Goal: Information Seeking & Learning: Learn about a topic

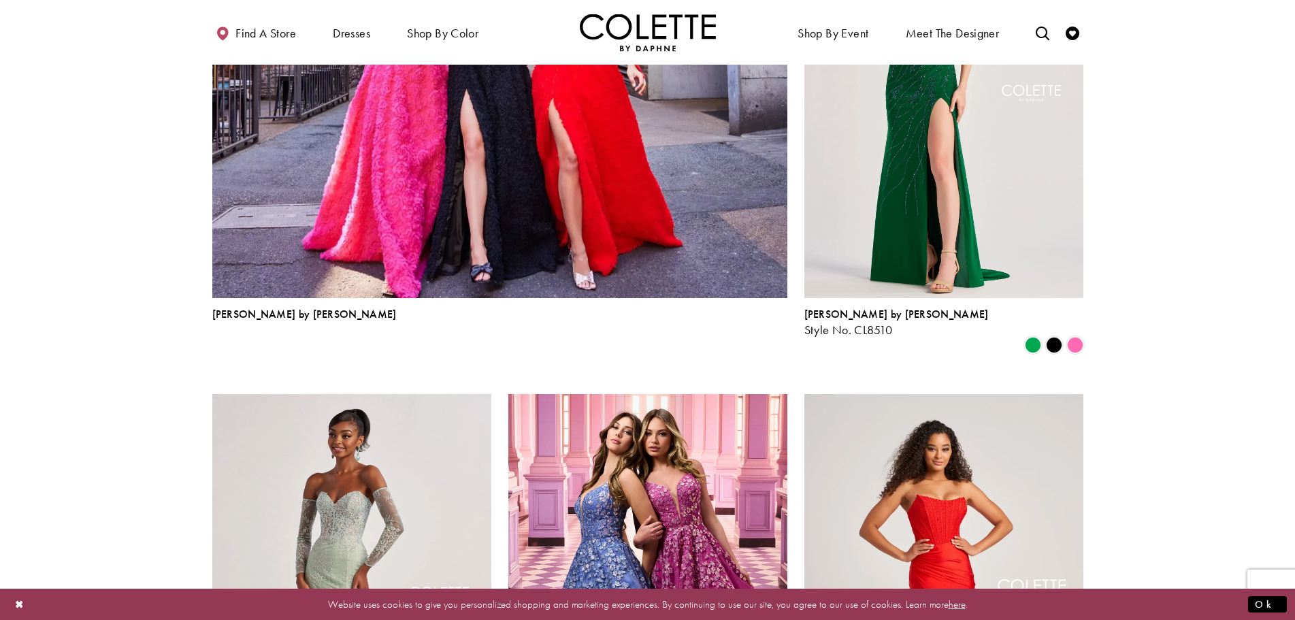
scroll to position [1837, 0]
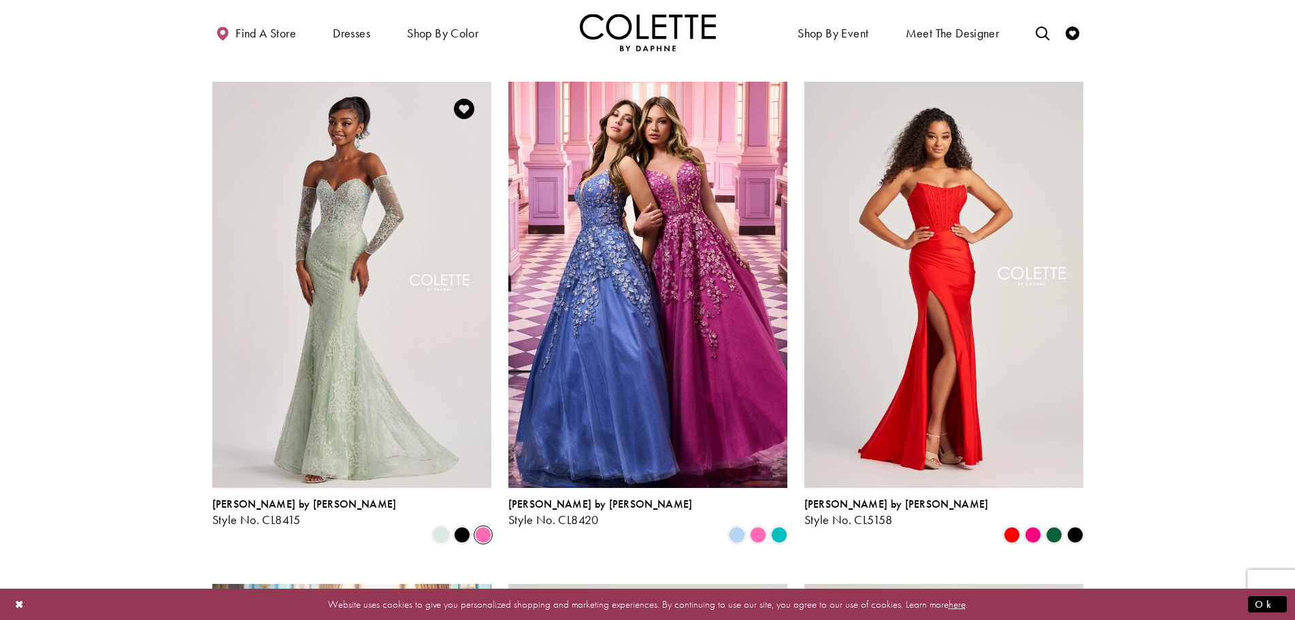
click at [484, 527] on span "Product List" at bounding box center [483, 535] width 16 height 16
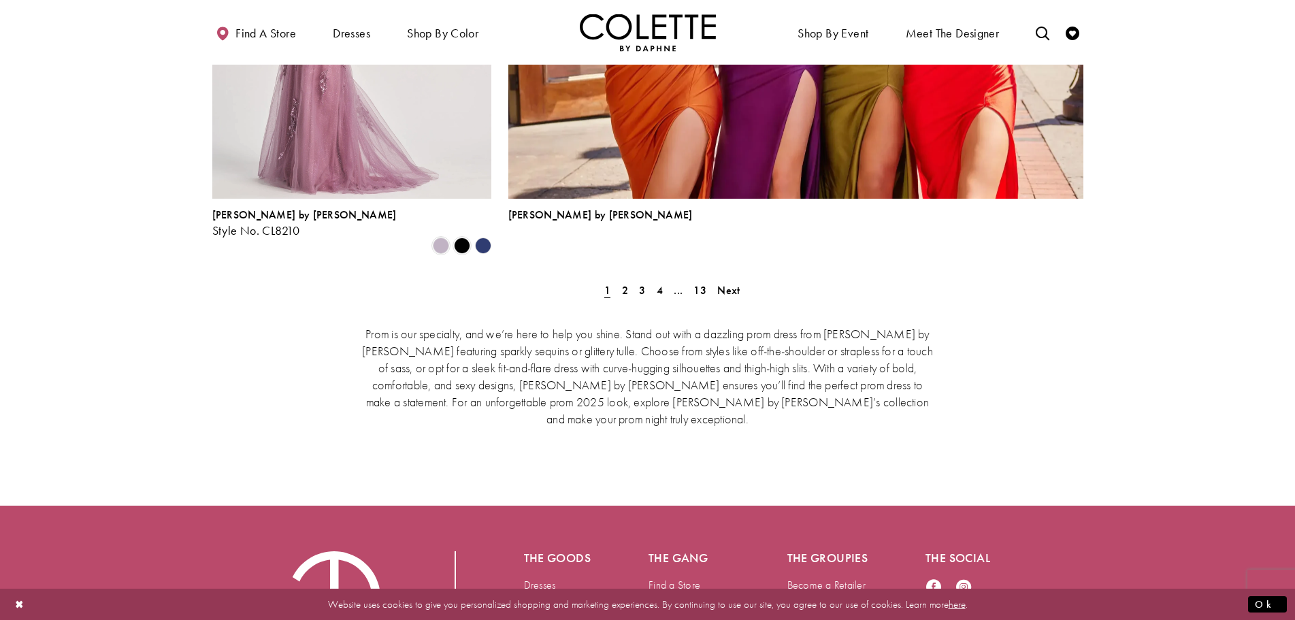
scroll to position [3129, 0]
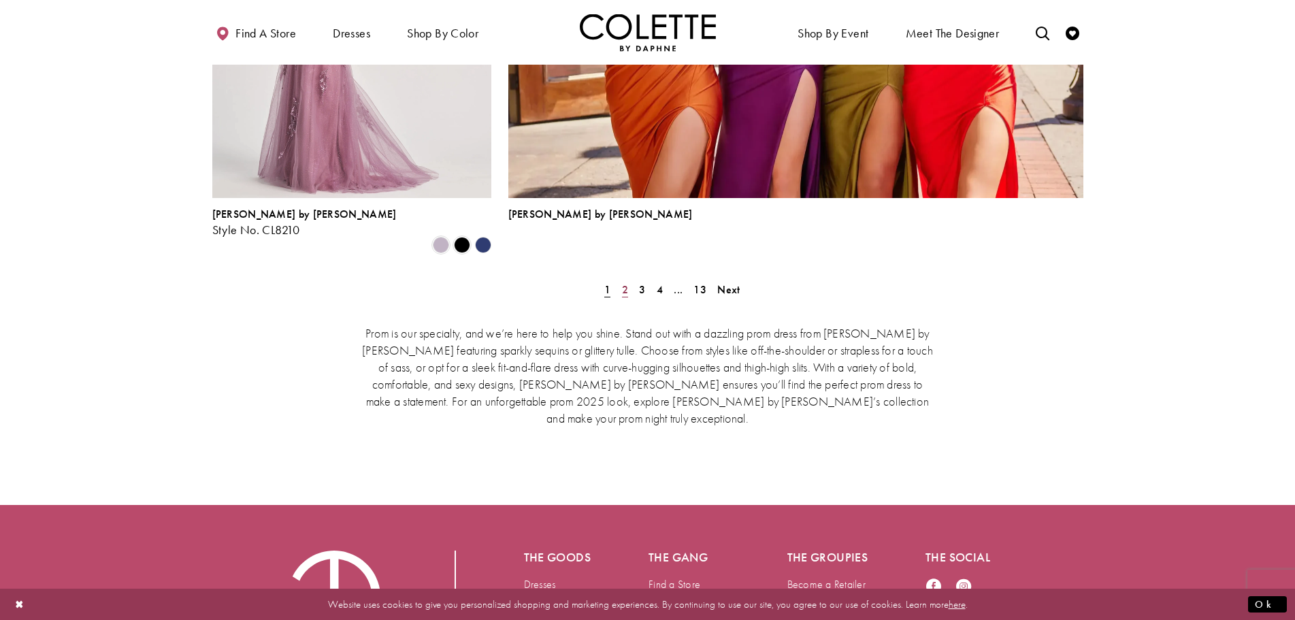
click at [622, 282] on span "2" at bounding box center [625, 289] width 6 height 14
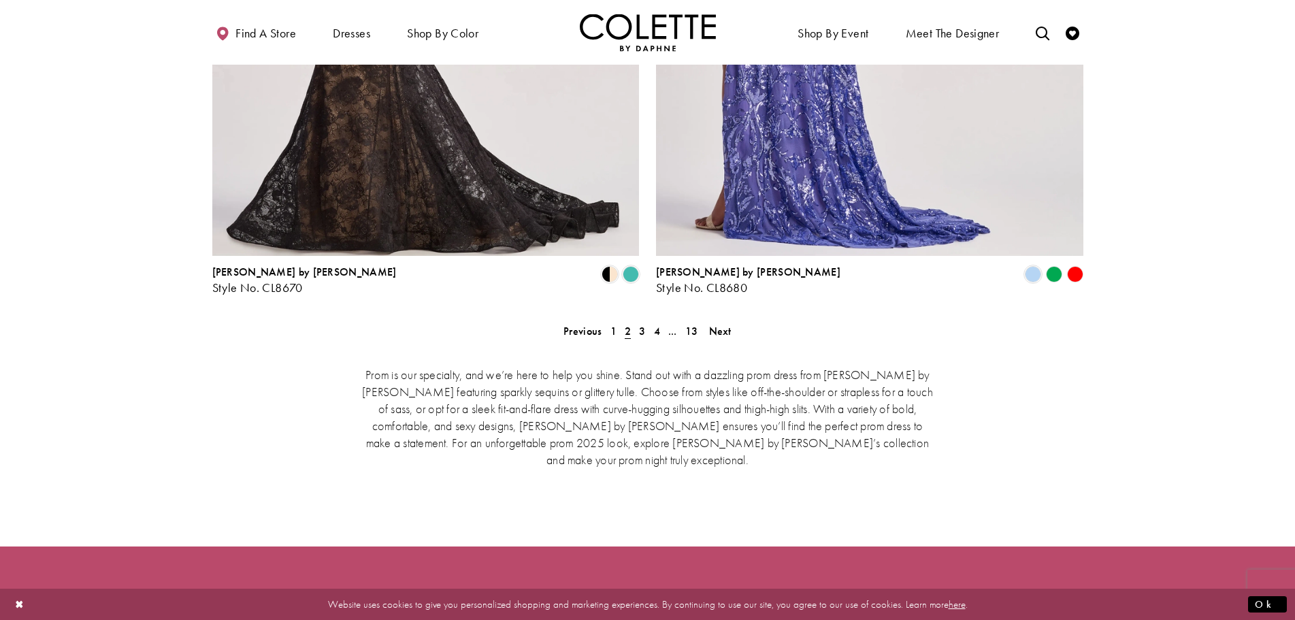
scroll to position [2798, 0]
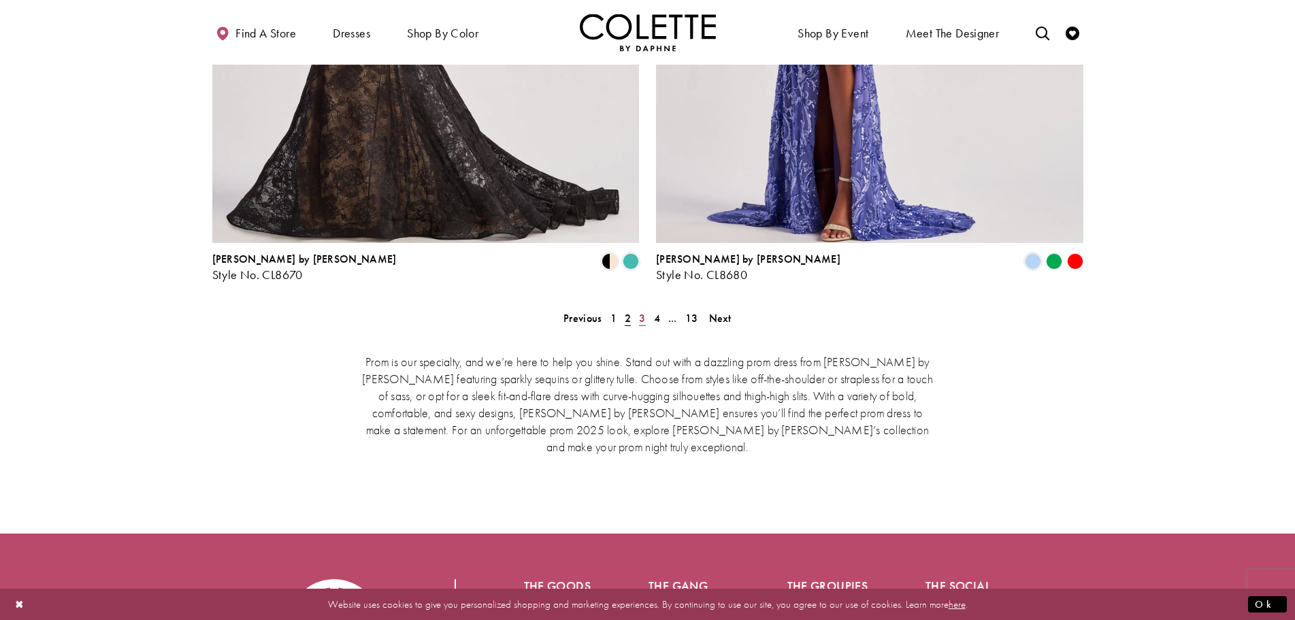
click at [647, 308] on link "3" at bounding box center [642, 318] width 14 height 20
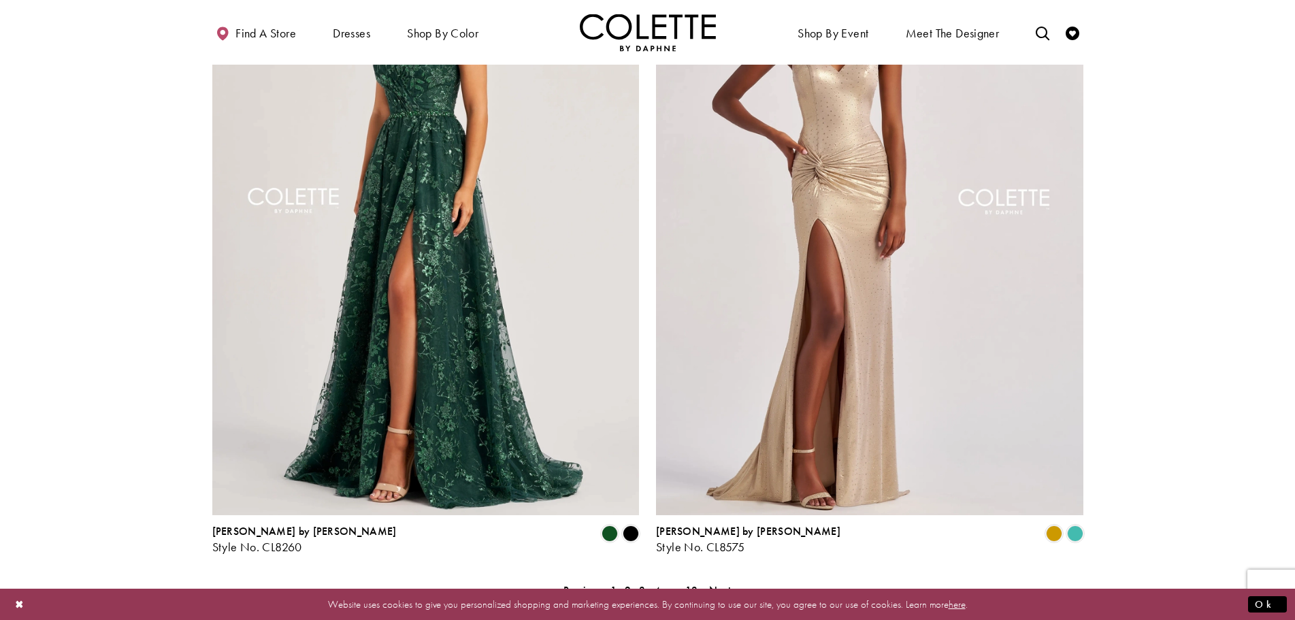
scroll to position [2866, 0]
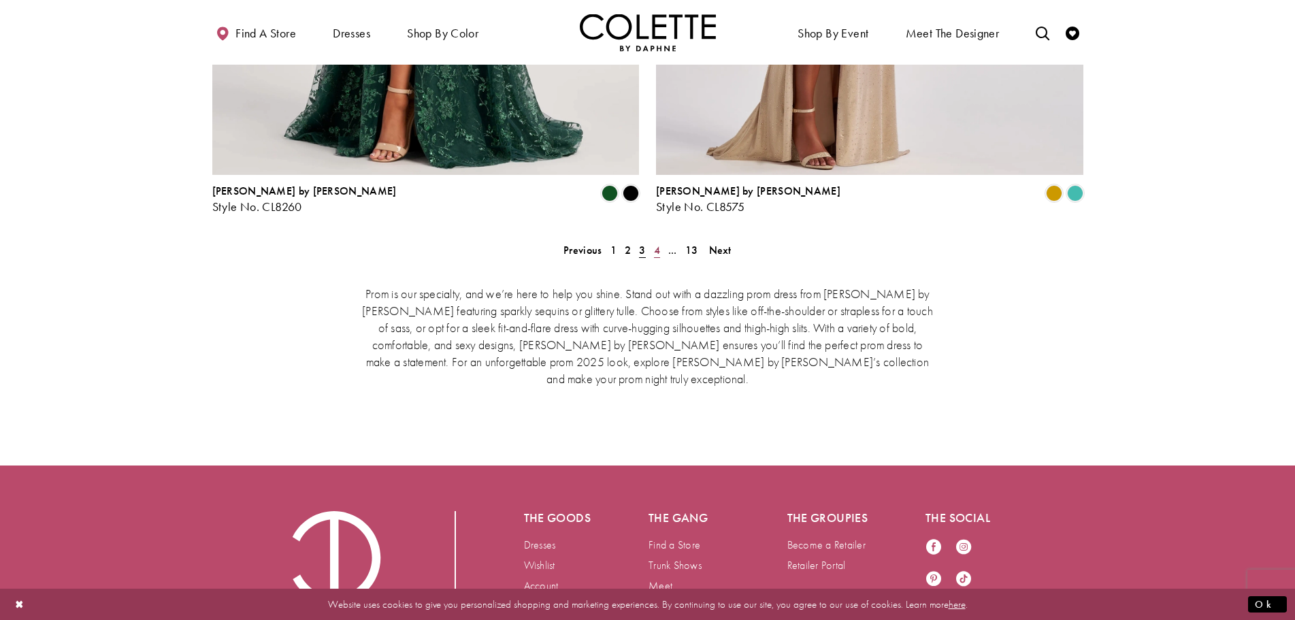
click at [650, 240] on link "4" at bounding box center [657, 250] width 14 height 20
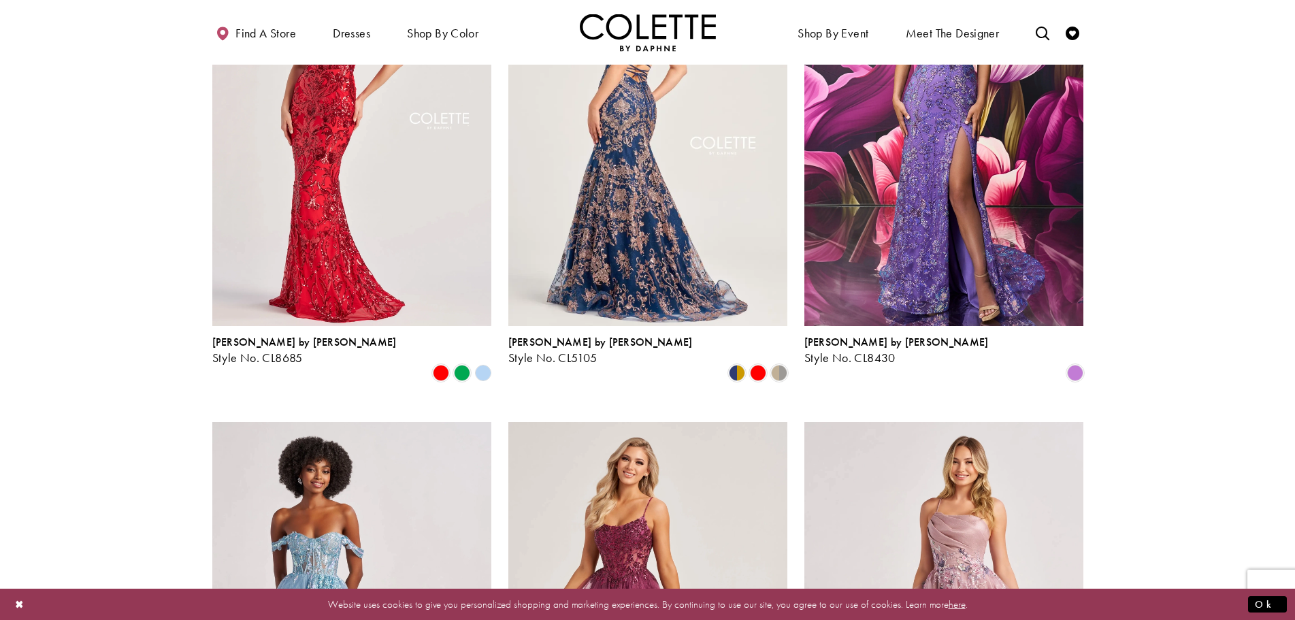
scroll to position [757, 0]
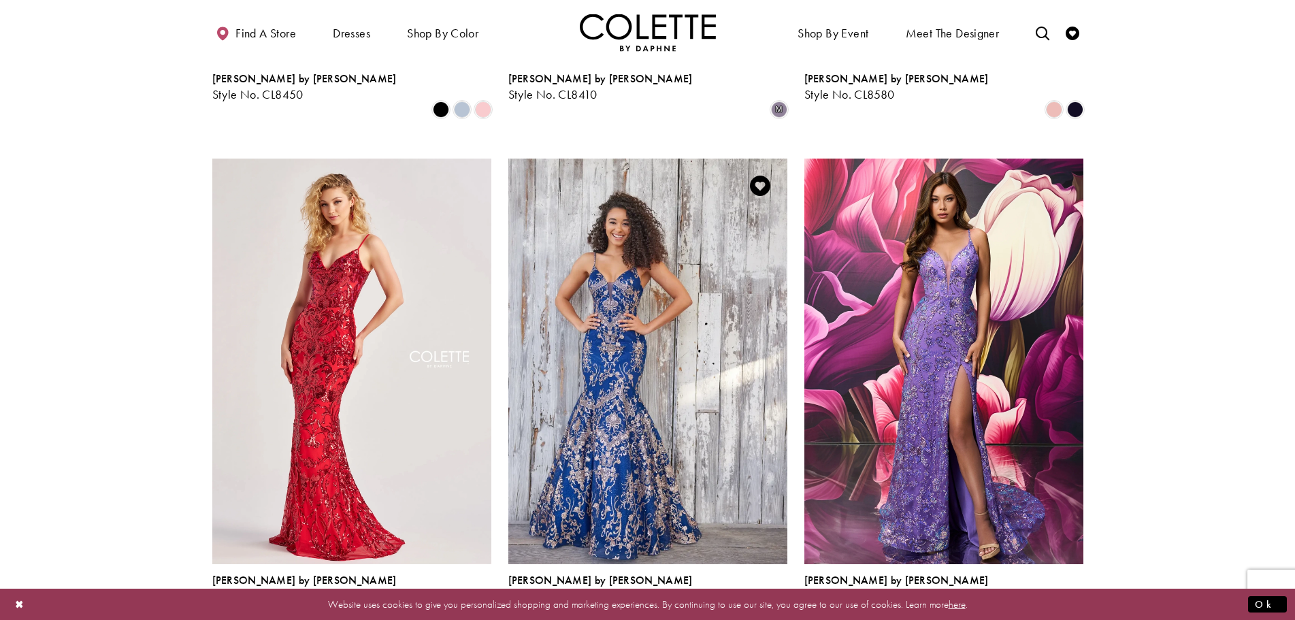
click at [776, 603] on span "Product List" at bounding box center [779, 611] width 16 height 16
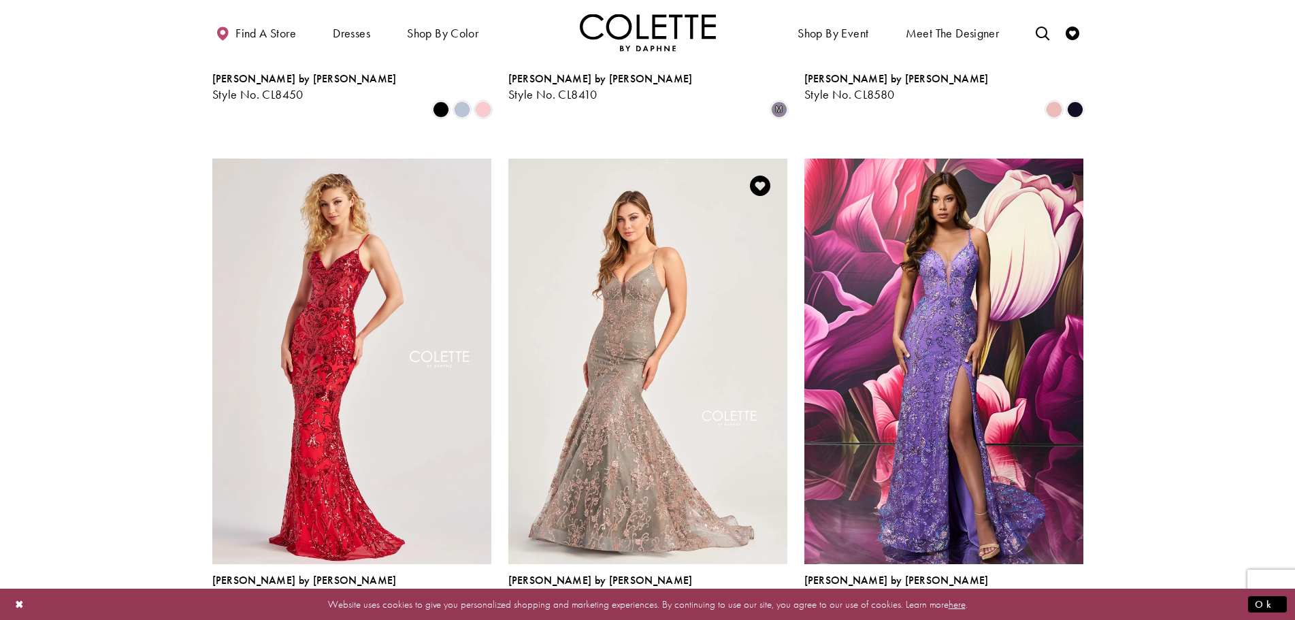
click at [755, 603] on span "Product List" at bounding box center [758, 611] width 16 height 16
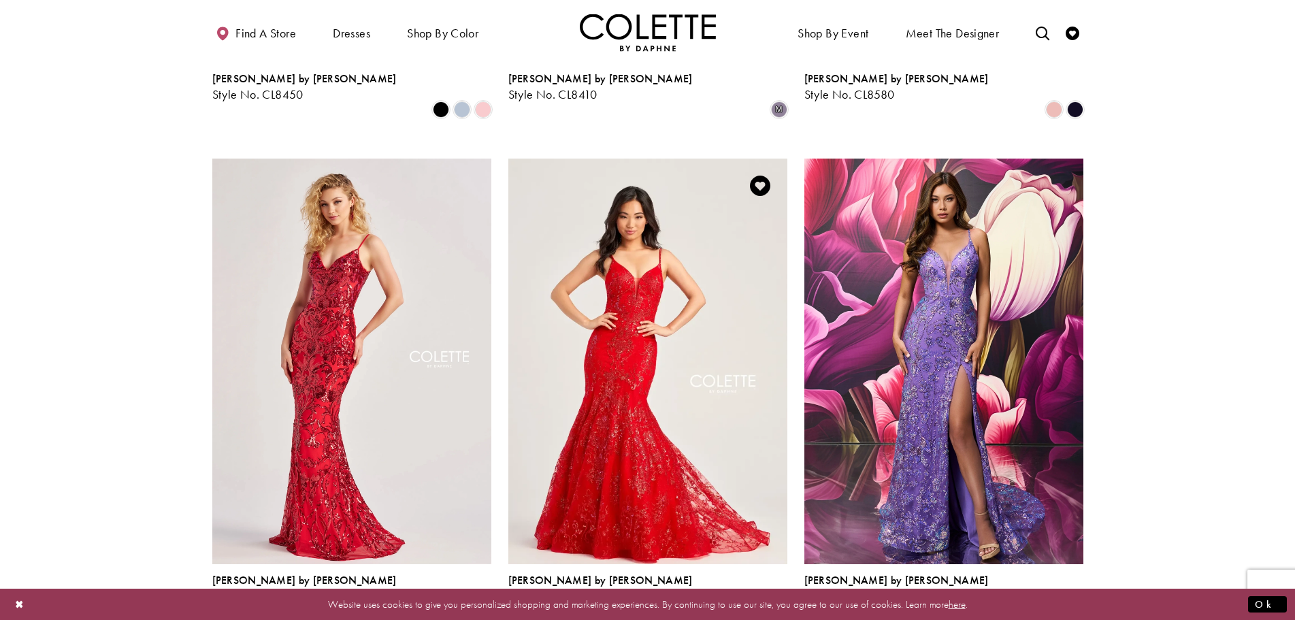
click at [740, 603] on span "Product List" at bounding box center [737, 611] width 16 height 16
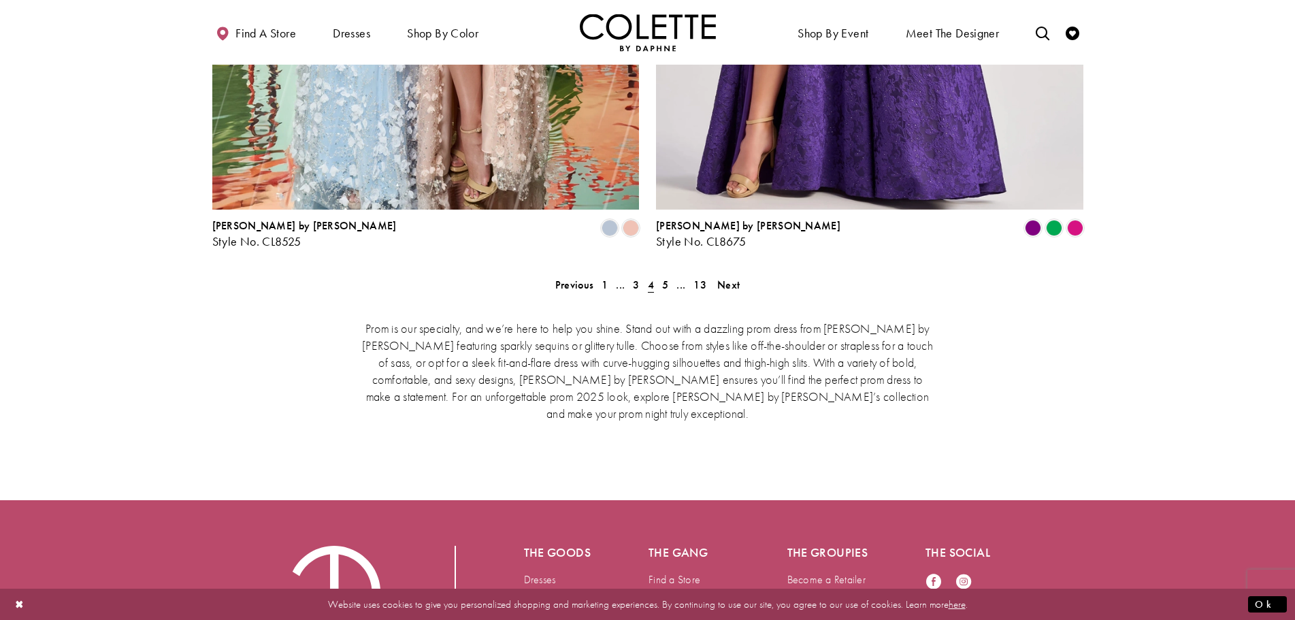
scroll to position [2707, 0]
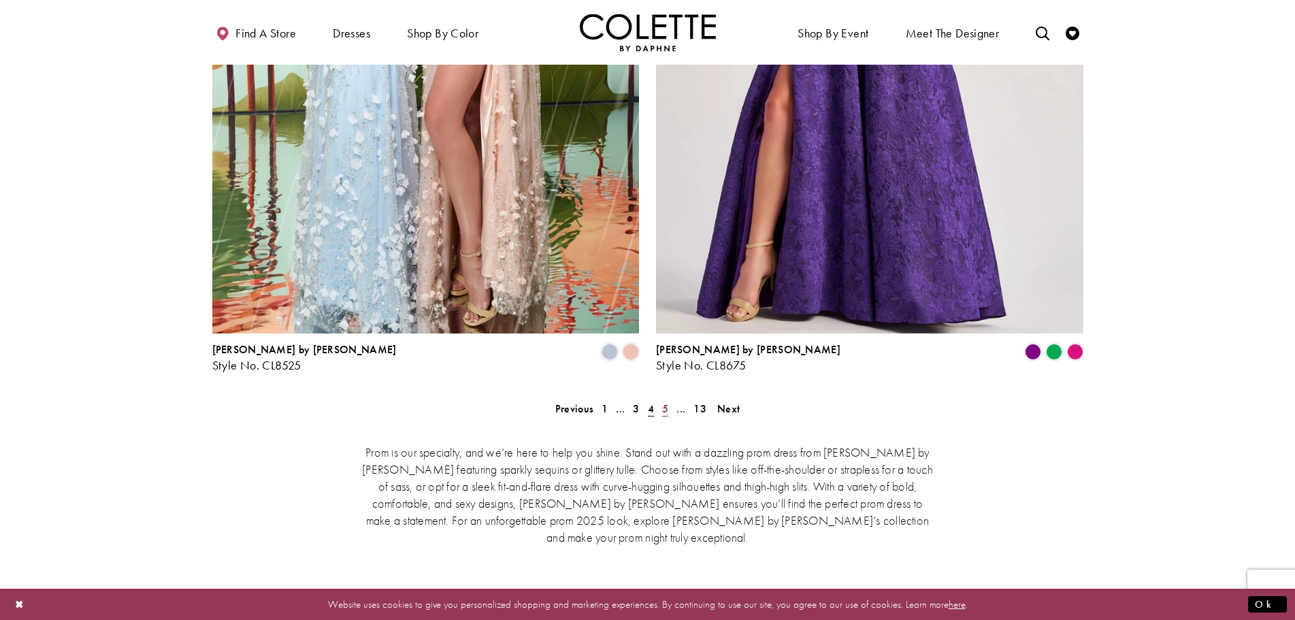
click at [663, 401] on span "5" at bounding box center [665, 408] width 6 height 14
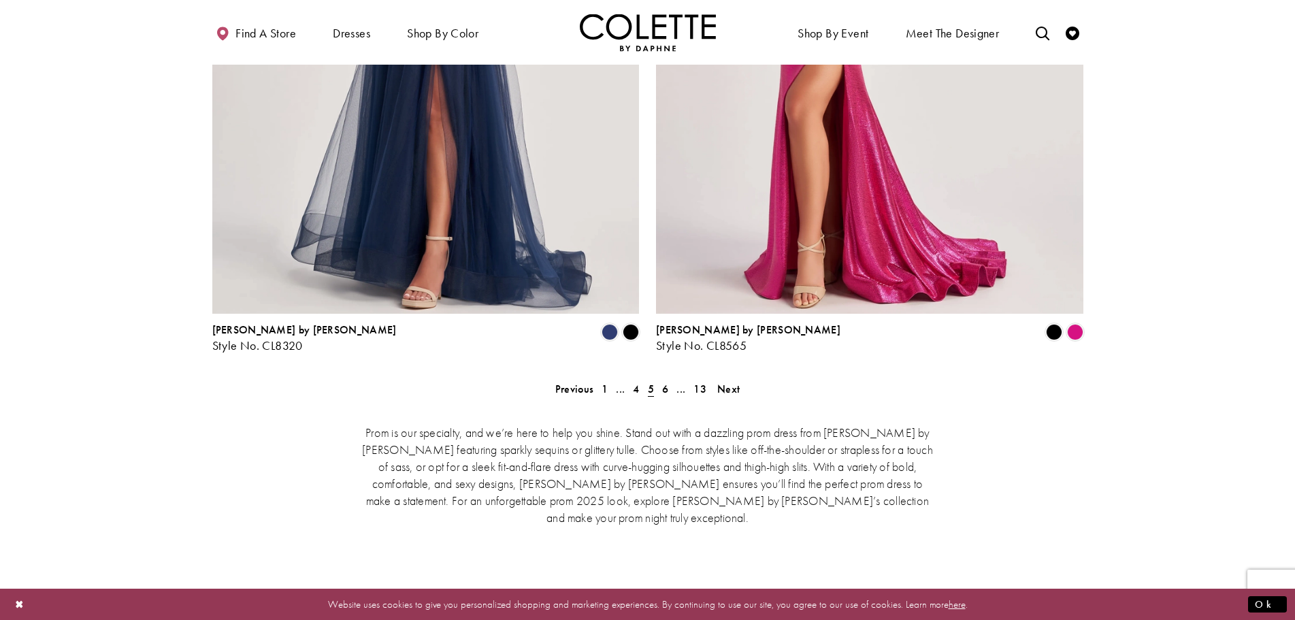
scroll to position [2730, 0]
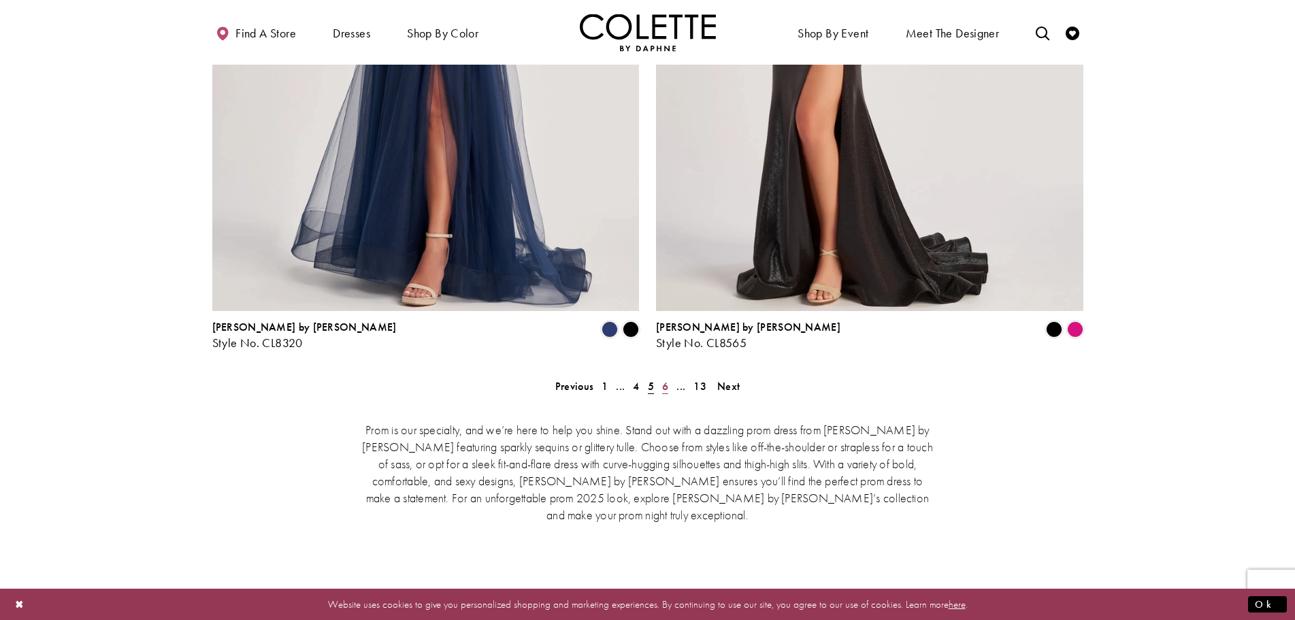
click at [667, 379] on span "6" at bounding box center [665, 386] width 6 height 14
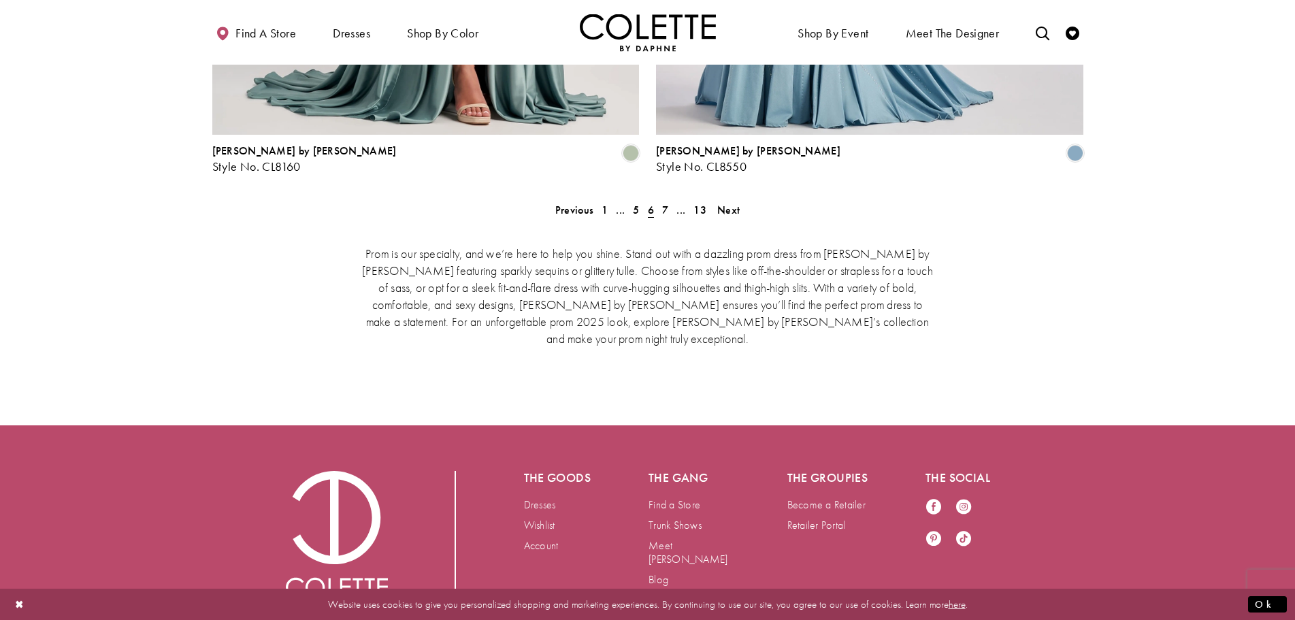
scroll to position [2912, 0]
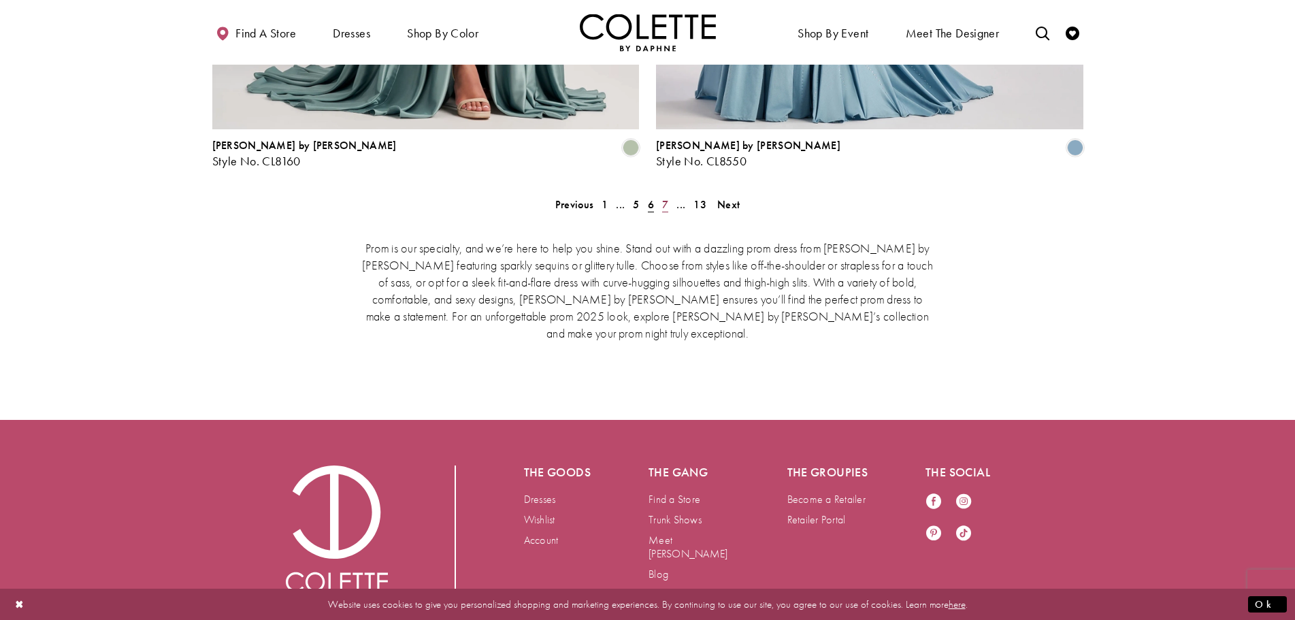
click at [666, 197] on span "7" at bounding box center [665, 204] width 6 height 14
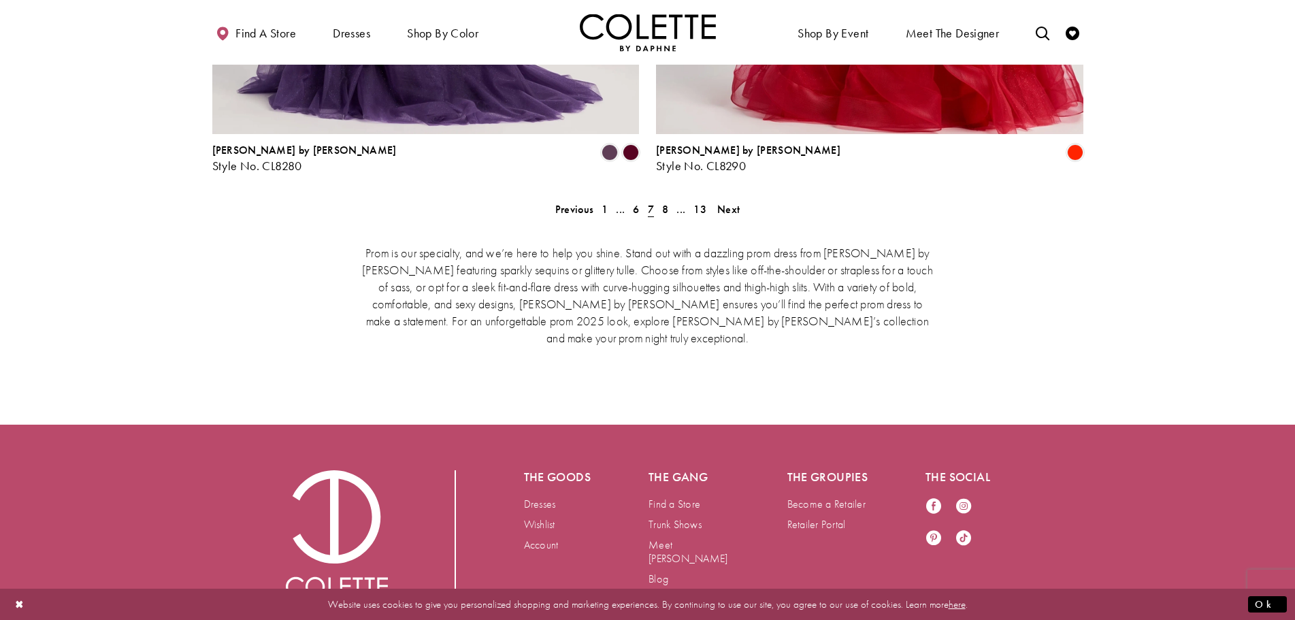
scroll to position [2912, 0]
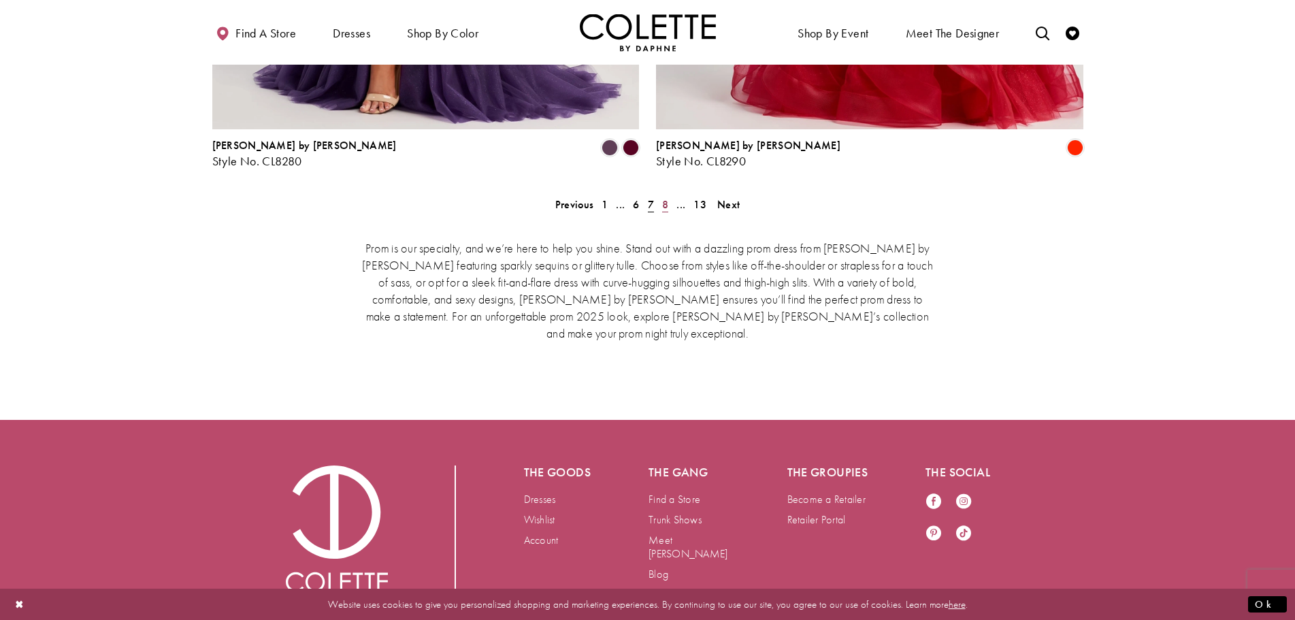
click at [668, 197] on span "8" at bounding box center [665, 204] width 6 height 14
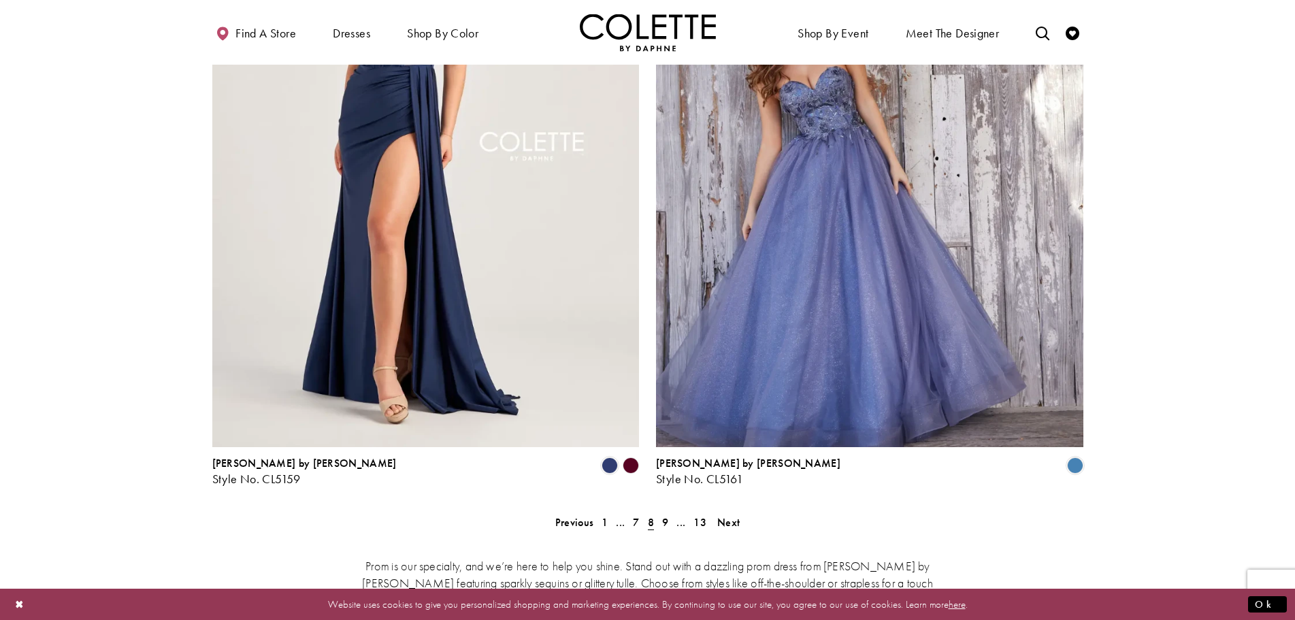
scroll to position [2866, 0]
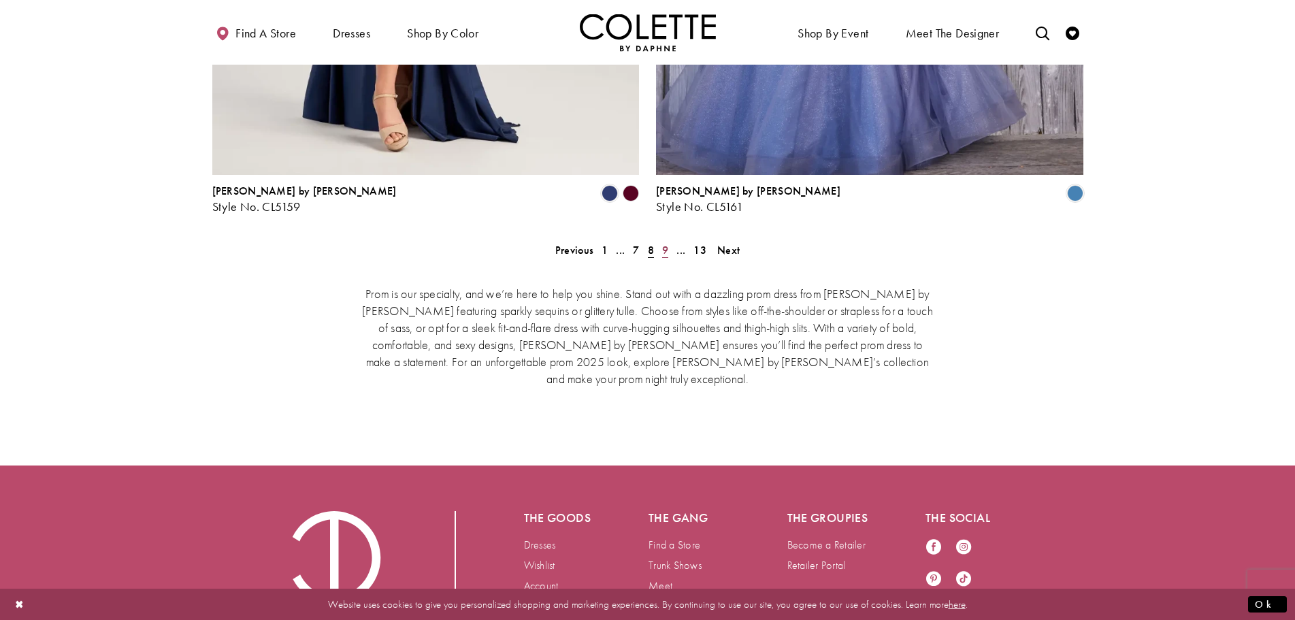
click at [669, 240] on link "9" at bounding box center [665, 250] width 14 height 20
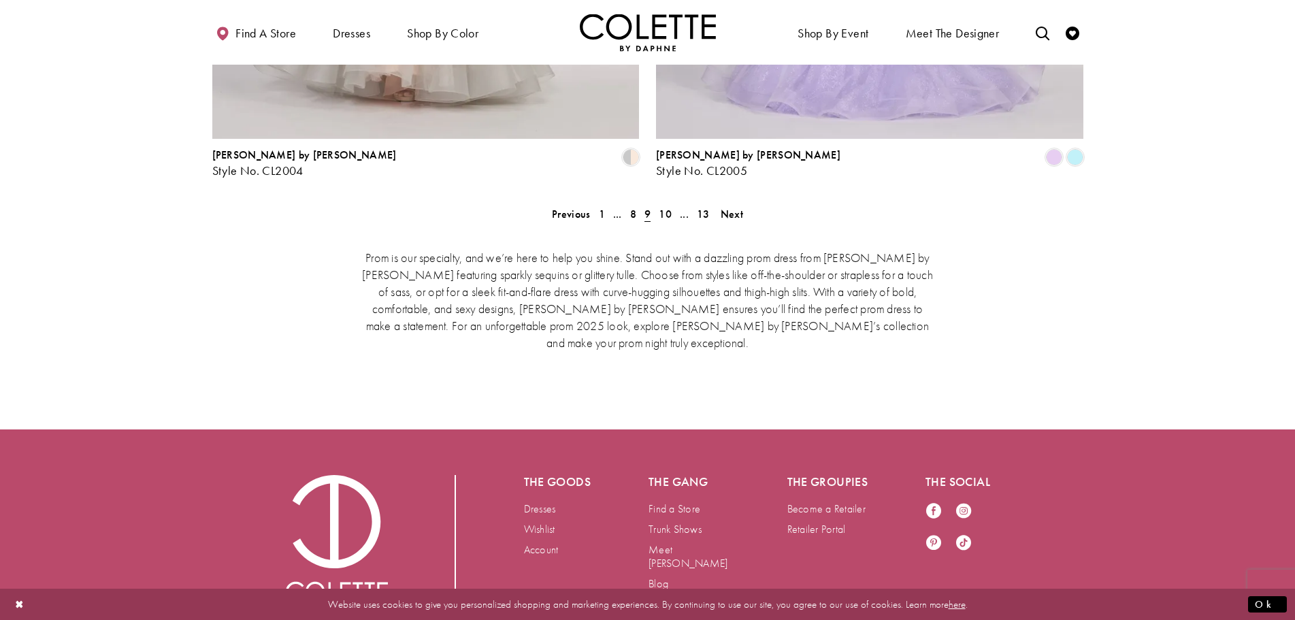
scroll to position [2912, 0]
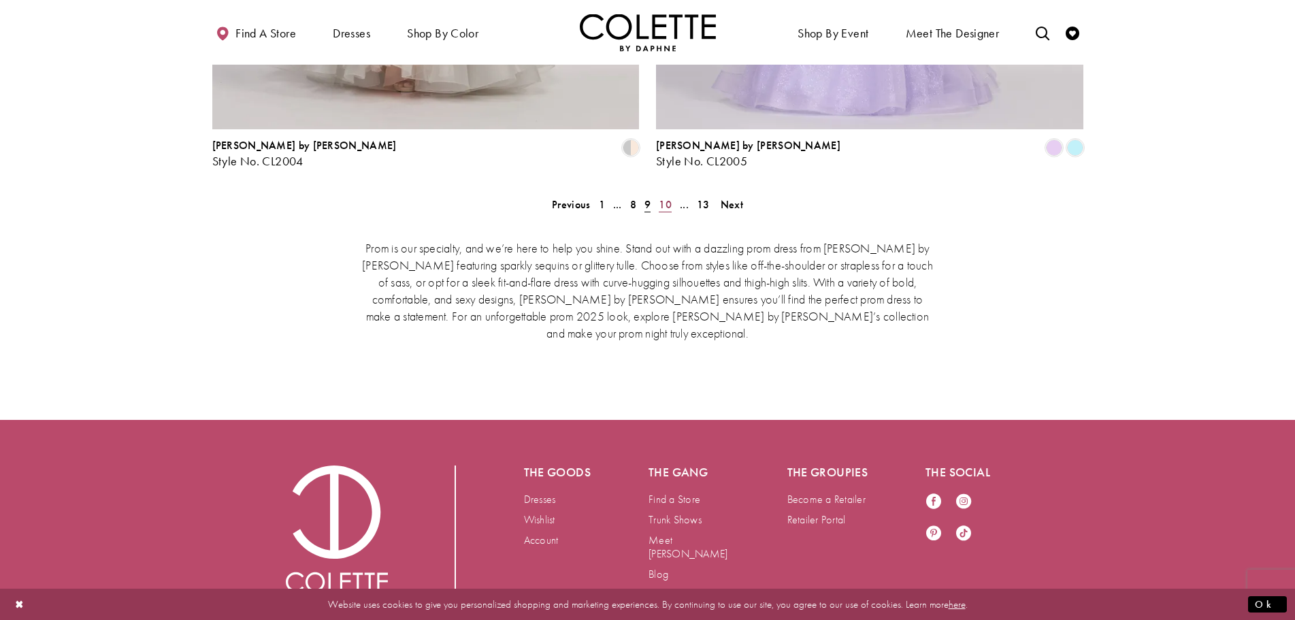
click at [666, 195] on link "10" at bounding box center [664, 205] width 21 height 20
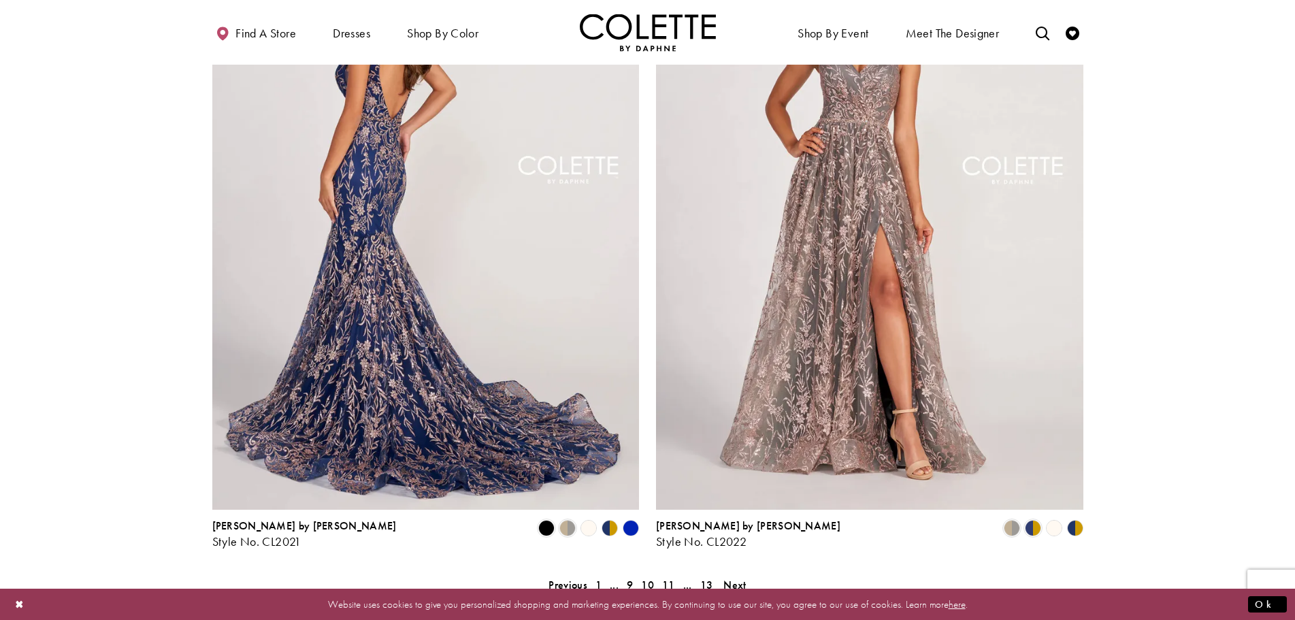
scroll to position [2662, 0]
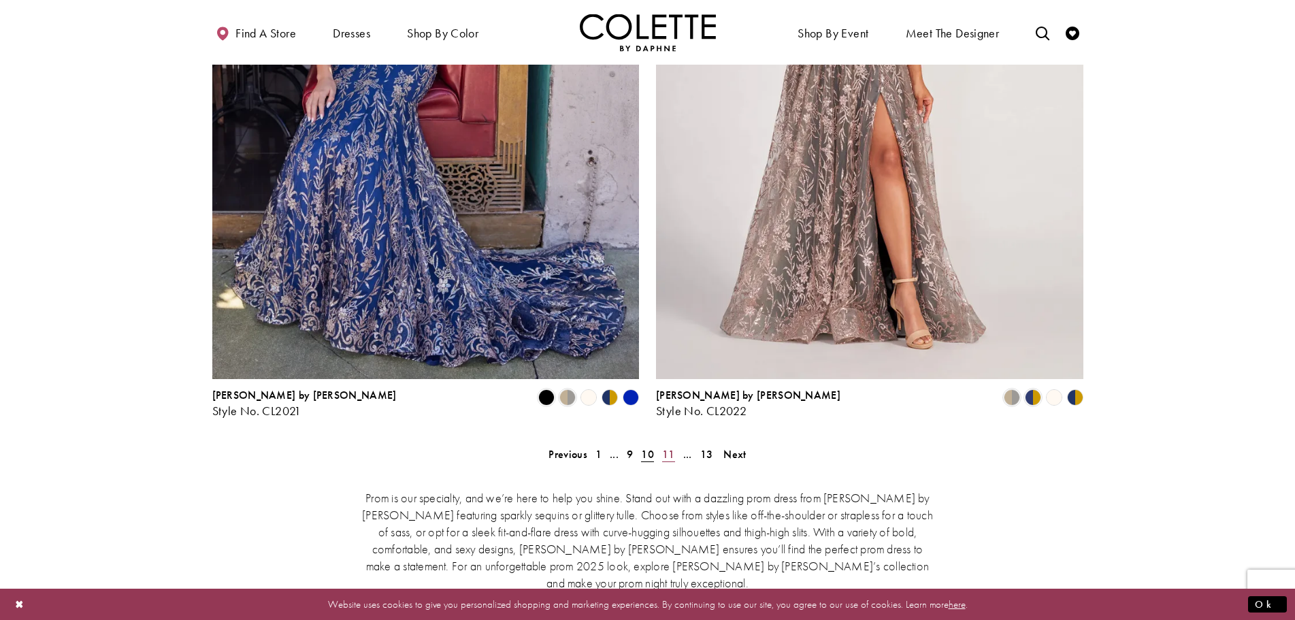
click at [662, 444] on link "11" at bounding box center [668, 454] width 21 height 20
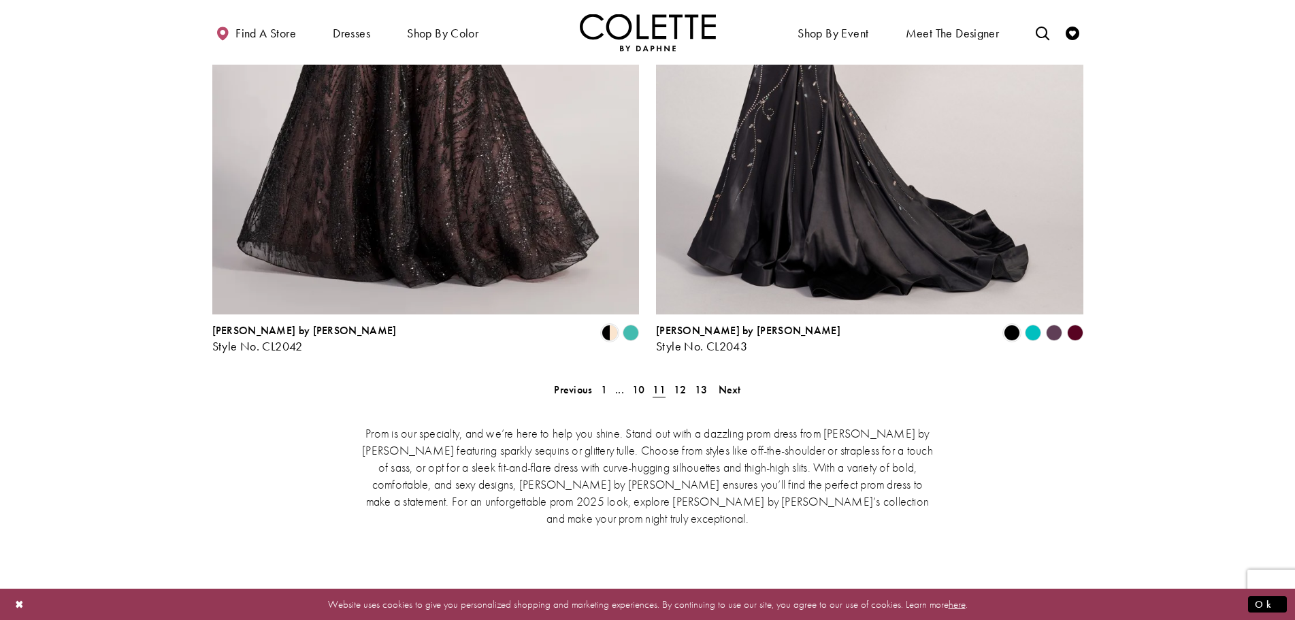
scroll to position [2798, 0]
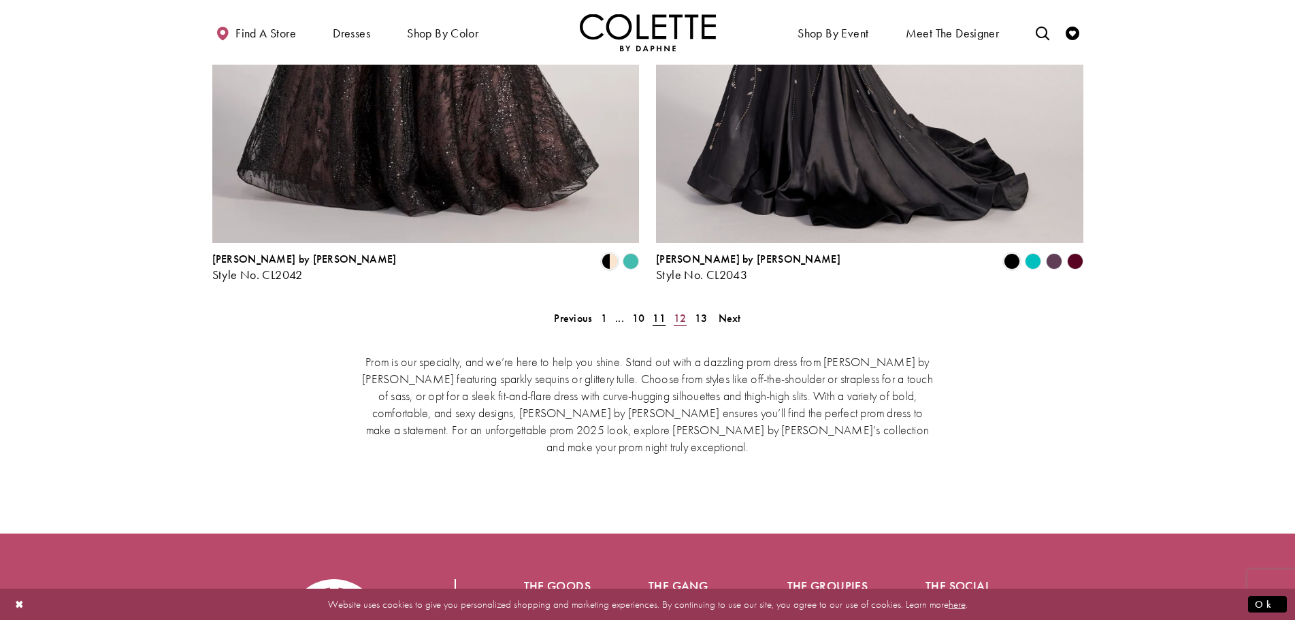
click at [683, 311] on span "12" at bounding box center [679, 318] width 13 height 14
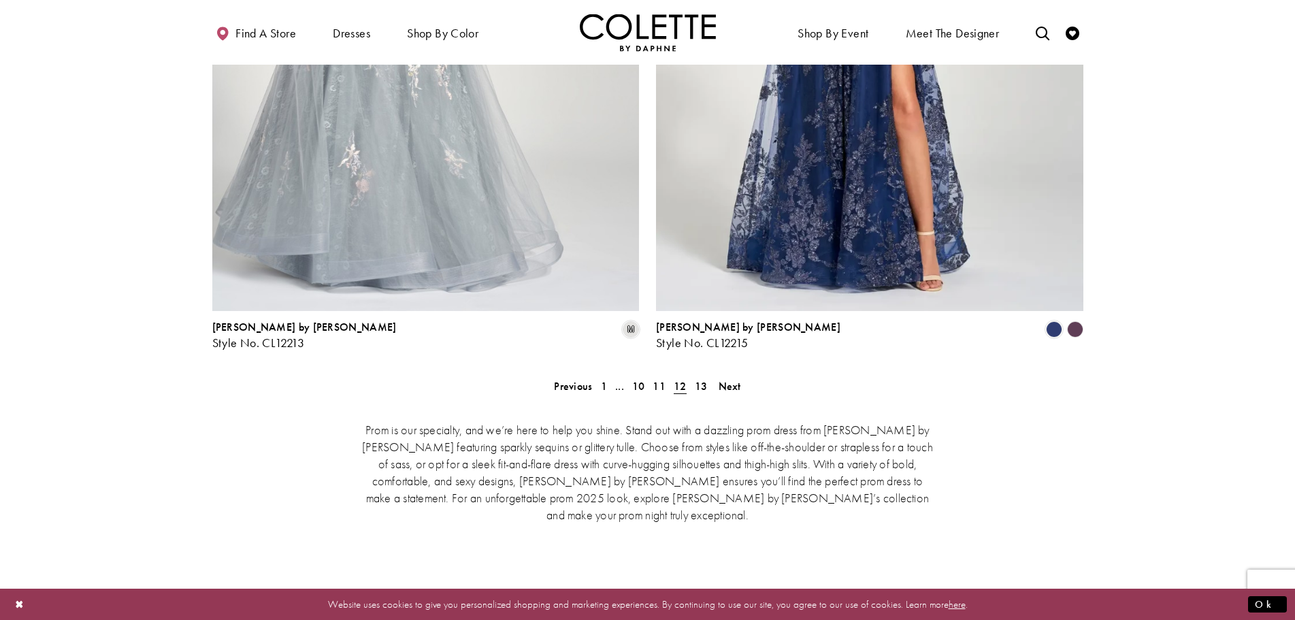
scroll to position [2912, 0]
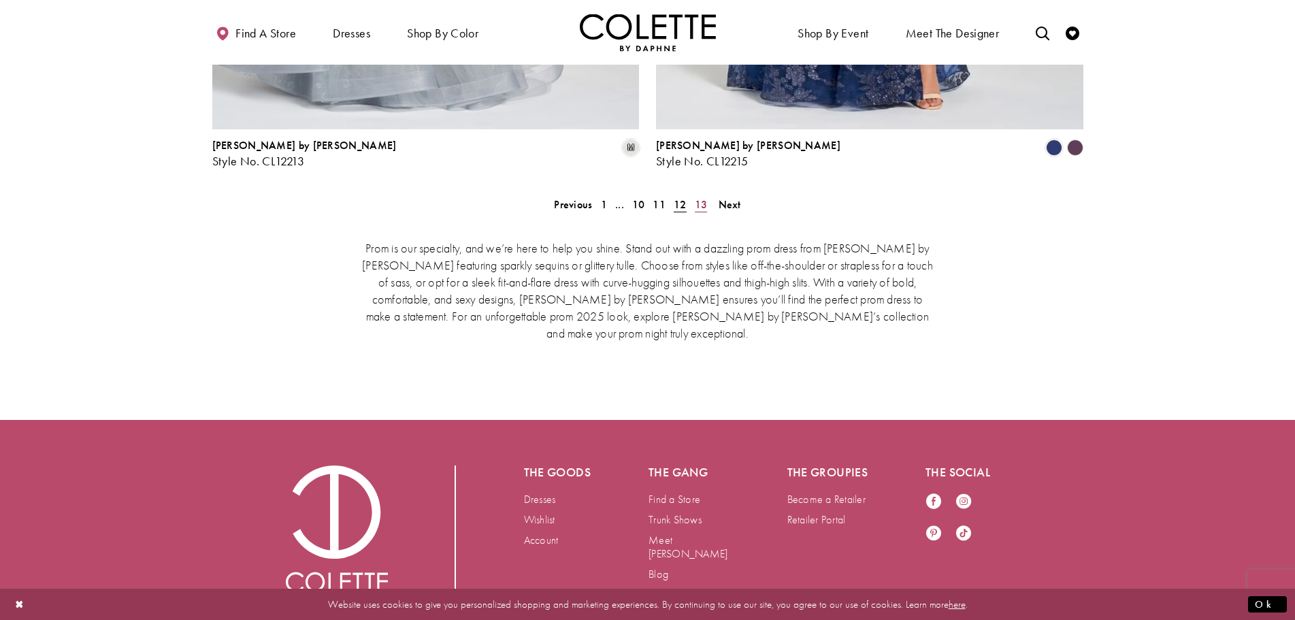
click at [695, 197] on span "13" at bounding box center [701, 204] width 13 height 14
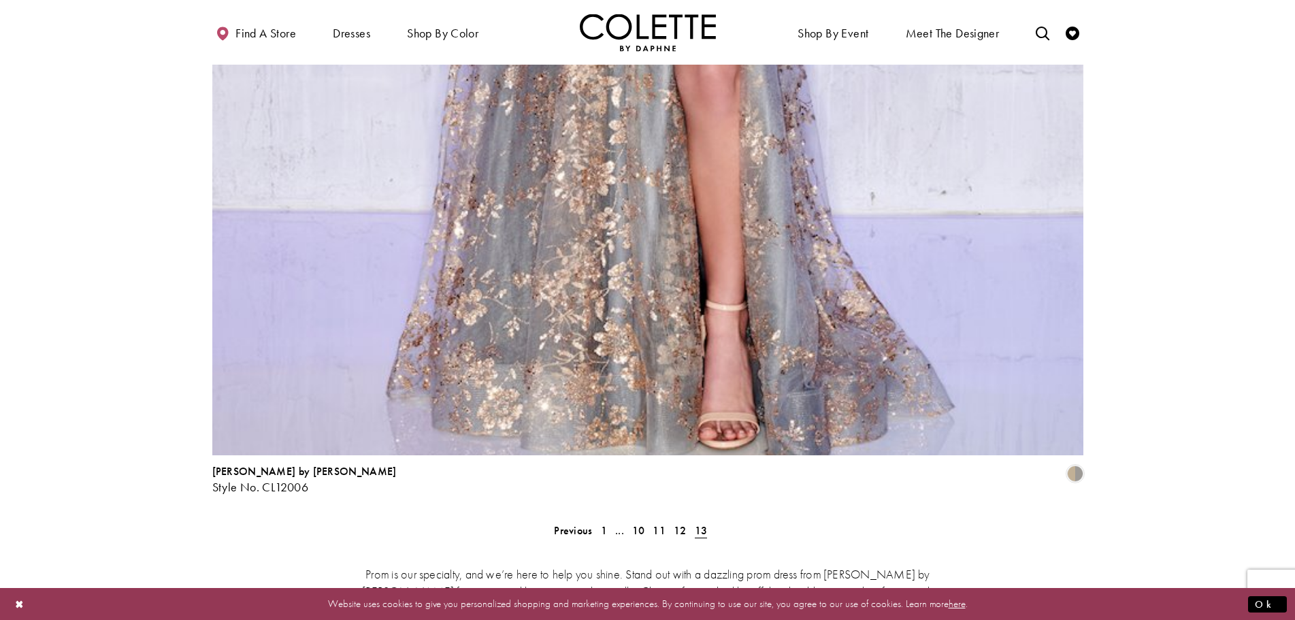
scroll to position [3002, 0]
